Goal: Find specific page/section: Find specific page/section

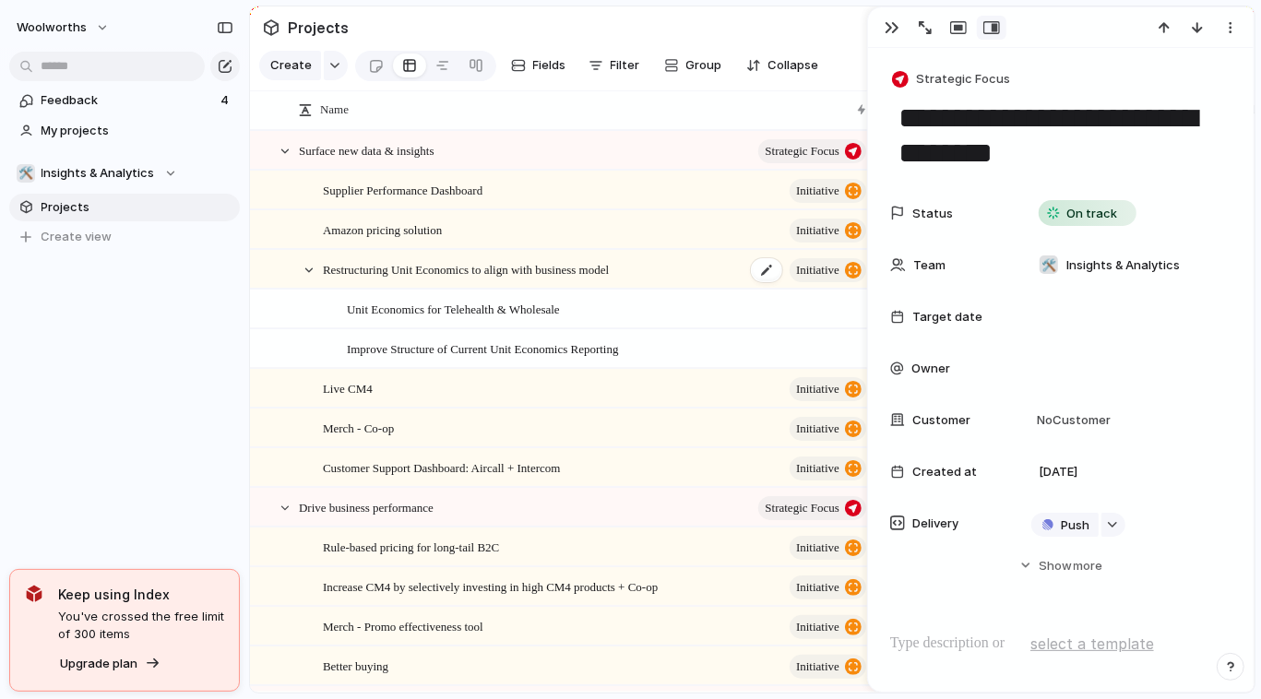
scroll to position [0, 360]
click at [882, 29] on button "button" at bounding box center [892, 28] width 30 height 24
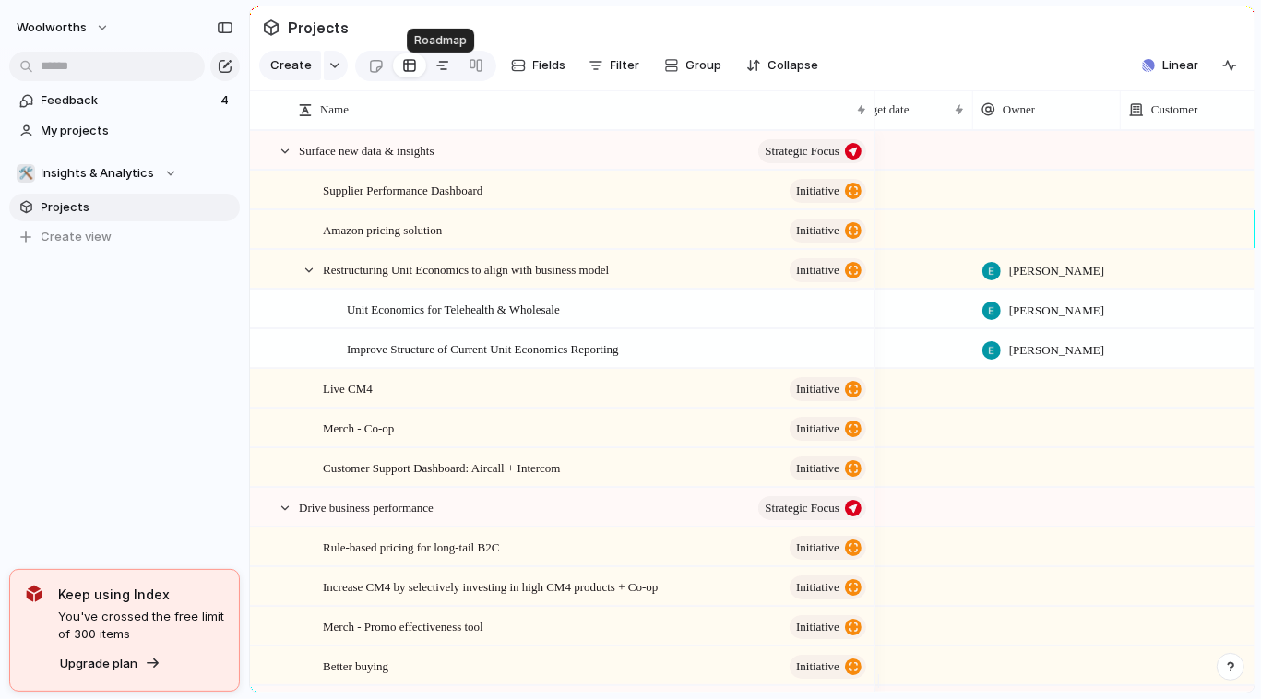
click at [442, 70] on div at bounding box center [442, 66] width 15 height 30
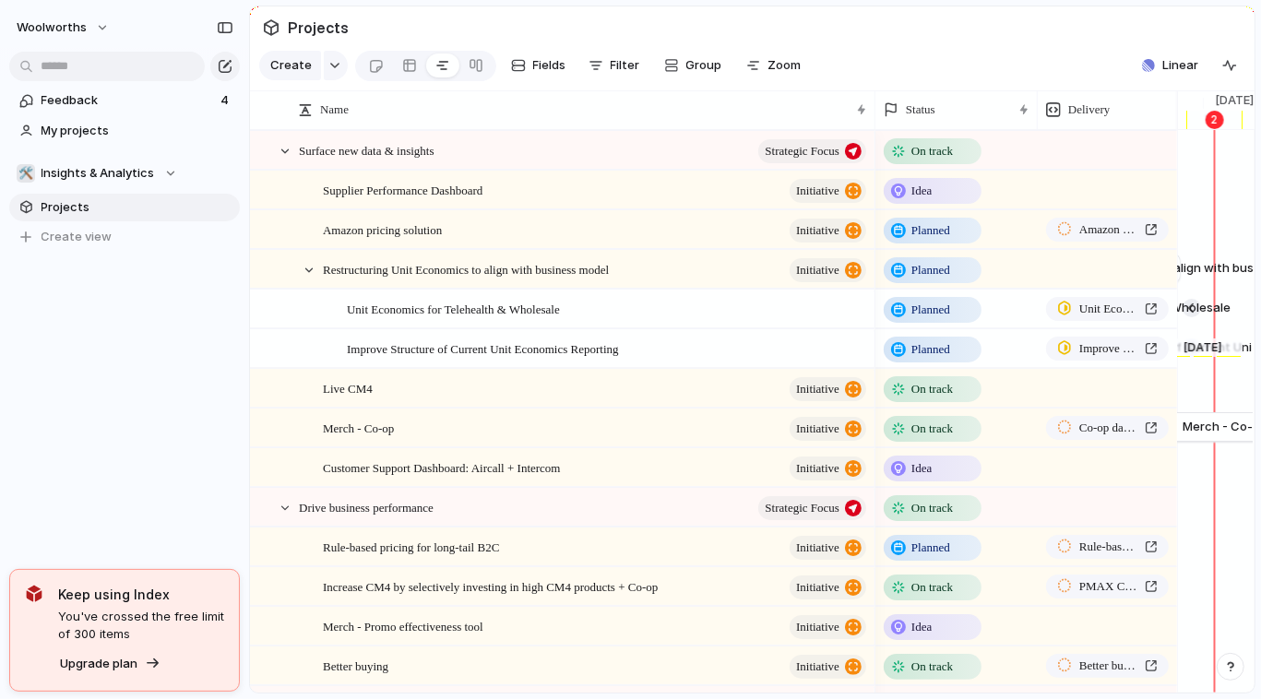
scroll to position [0, 12107]
